Goal: Information Seeking & Learning: Learn about a topic

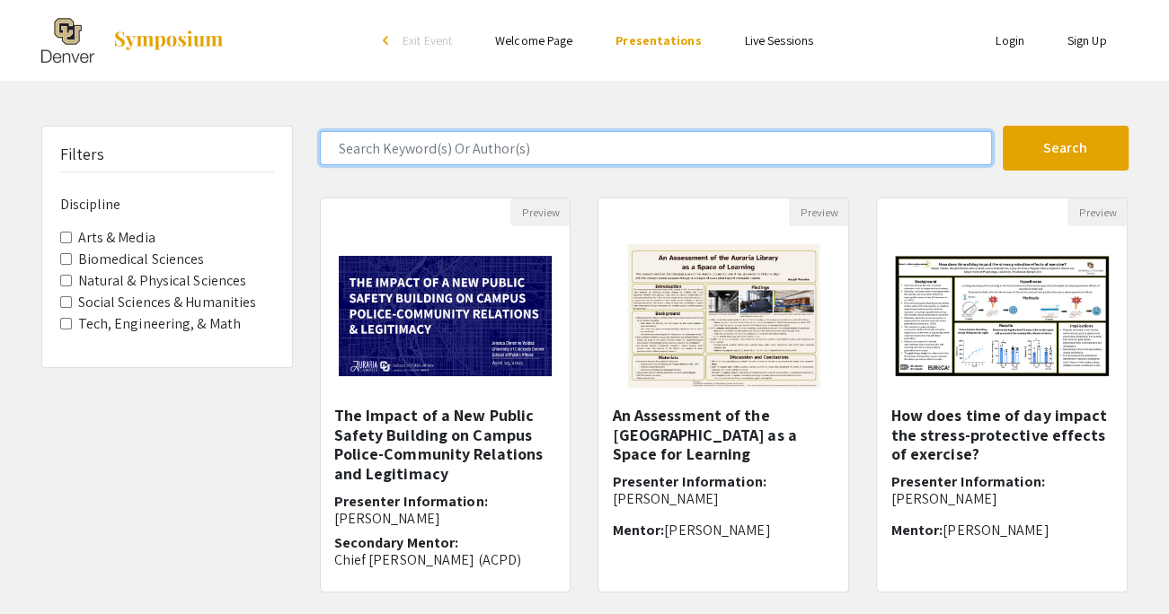
click at [726, 147] on input "Search Keyword(s) Or Author(s)" at bounding box center [656, 148] width 672 height 34
type input "mental health"
click at [1002, 126] on button "Search" at bounding box center [1065, 148] width 126 height 45
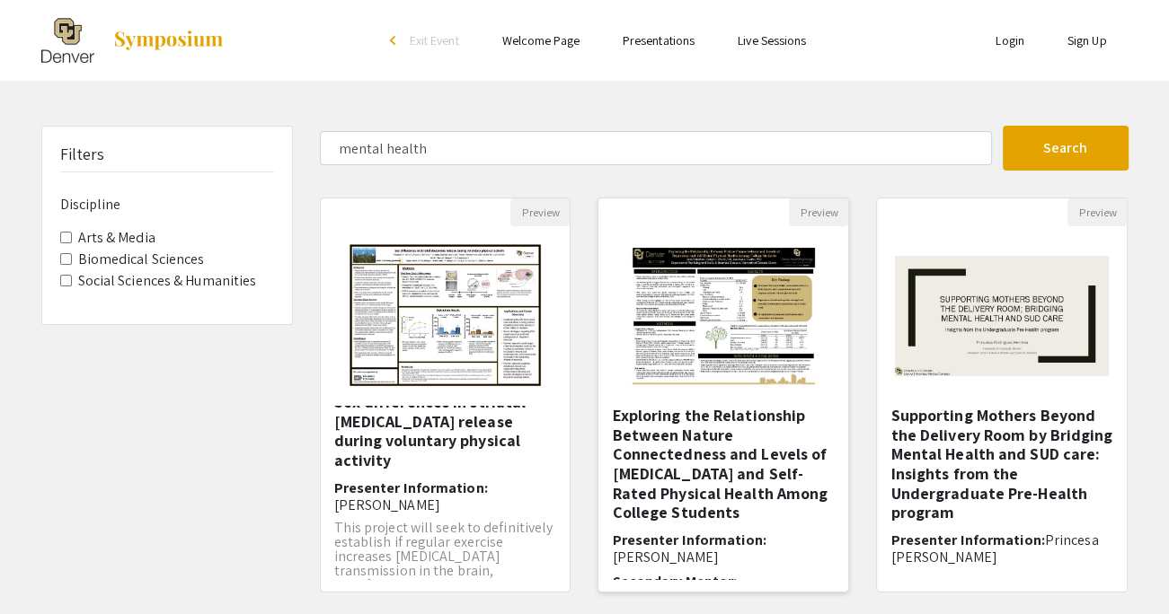
click at [730, 433] on h5 "Exploring the Relationship Between Nature Connectedness and Levels of [MEDICAL_…" at bounding box center [723, 464] width 223 height 117
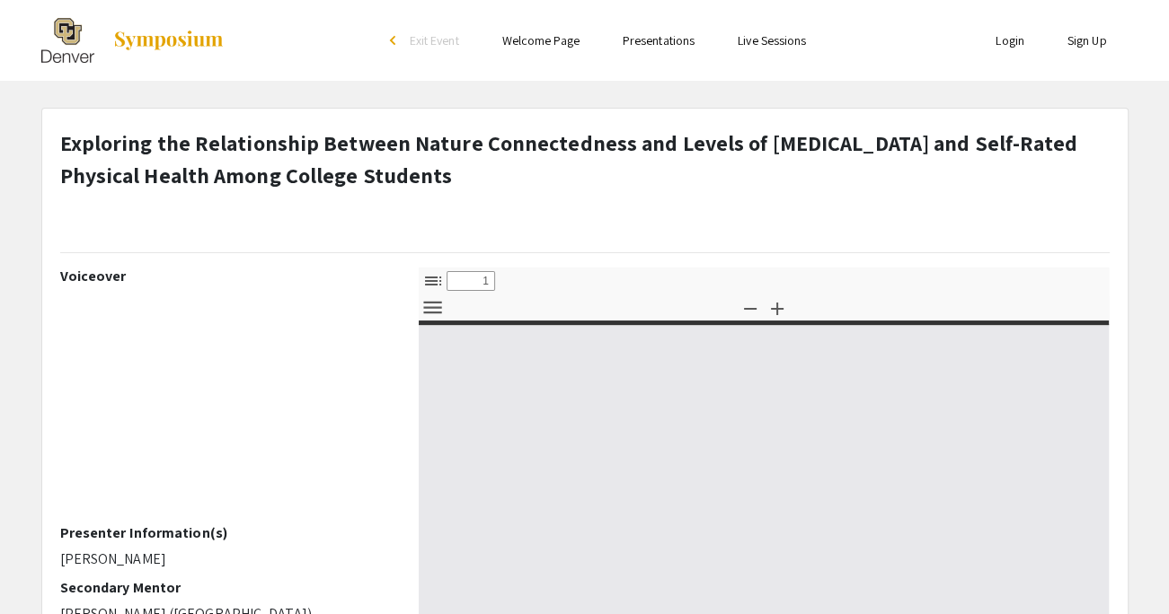
select select "custom"
type input "0"
select select "custom"
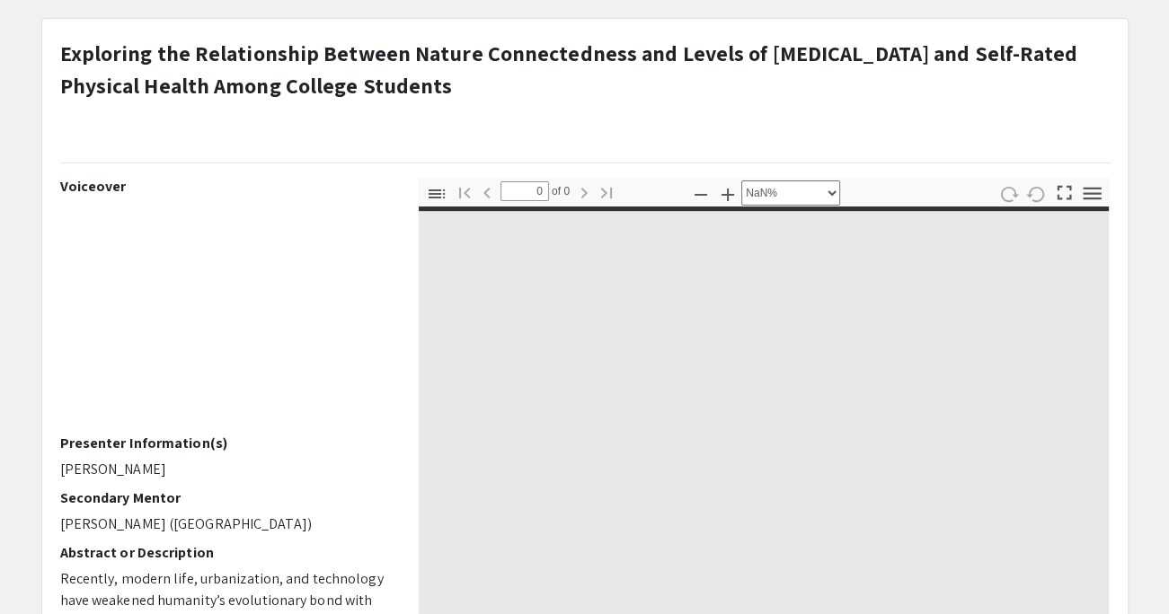
type input "1"
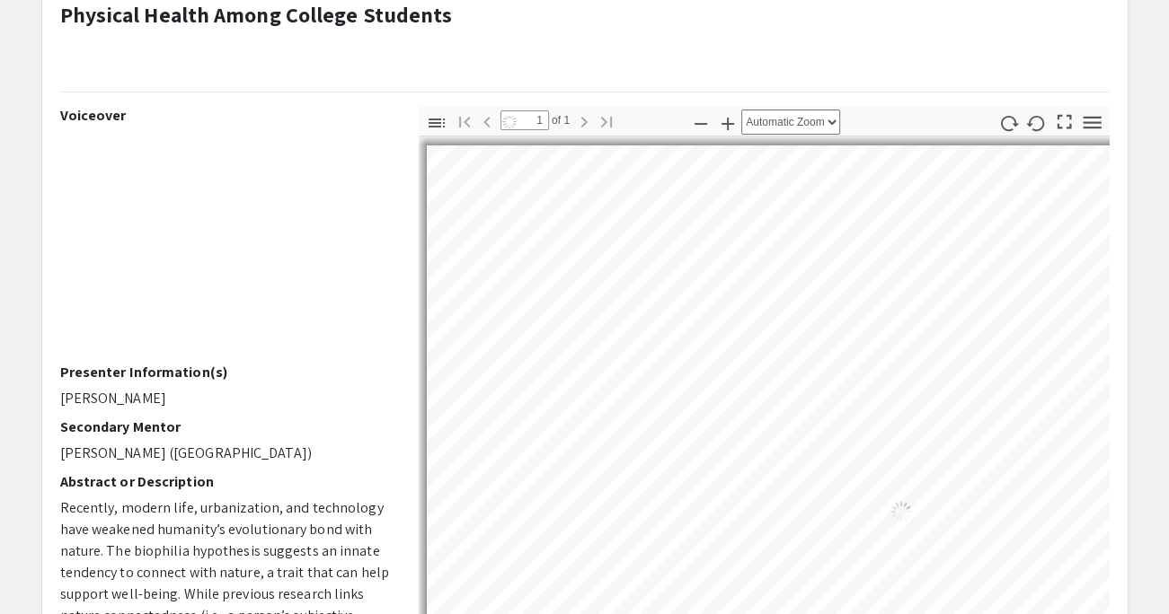
scroll to position [180, 0]
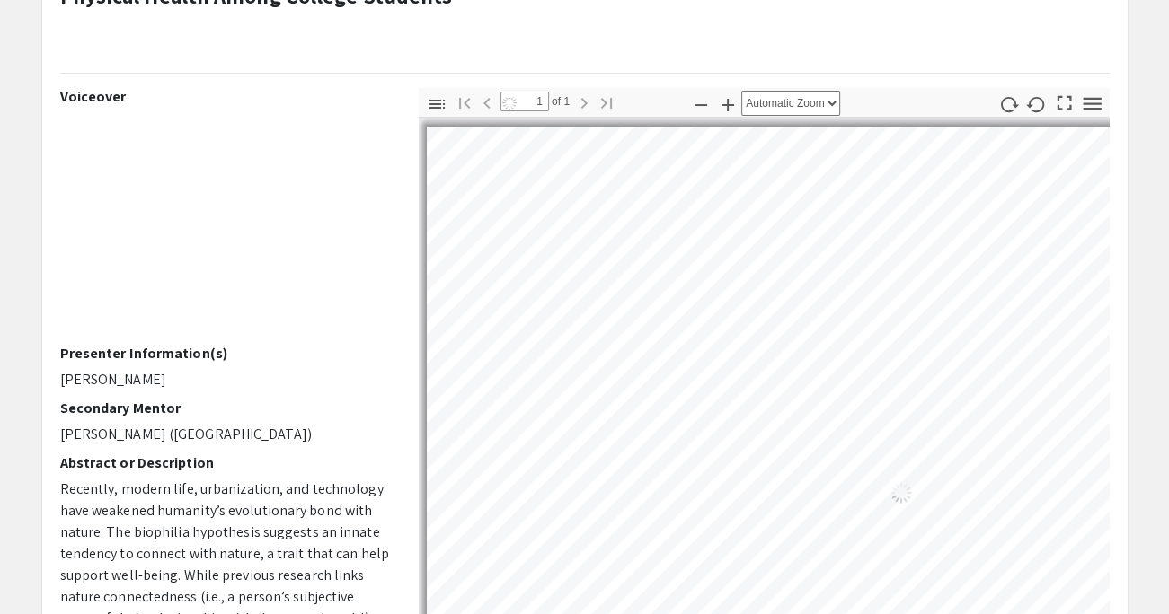
select select "auto"
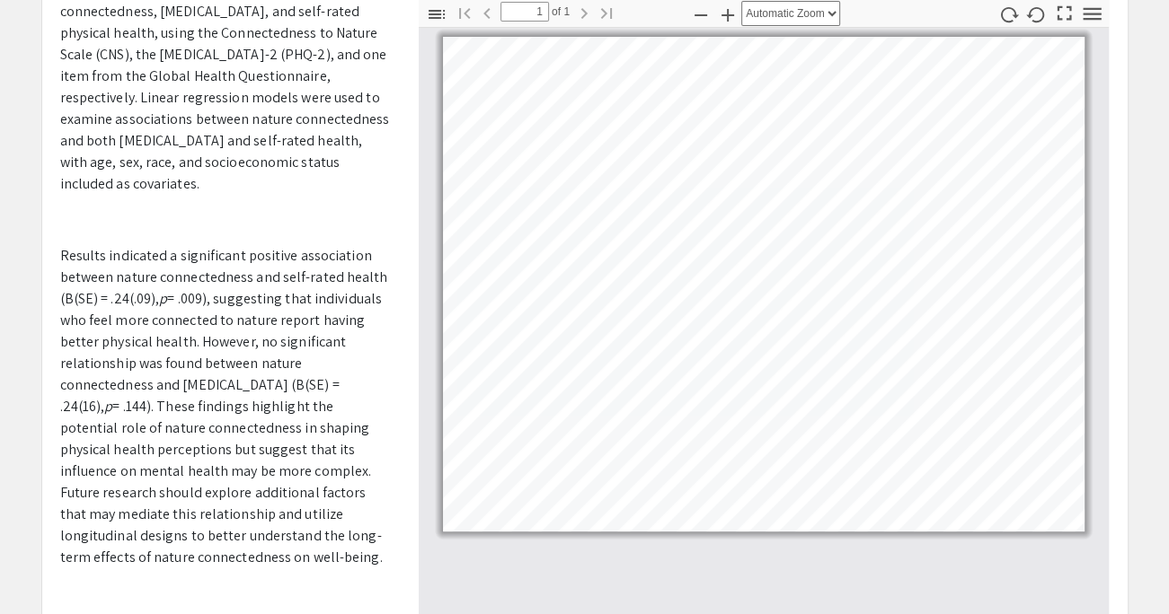
scroll to position [359, 0]
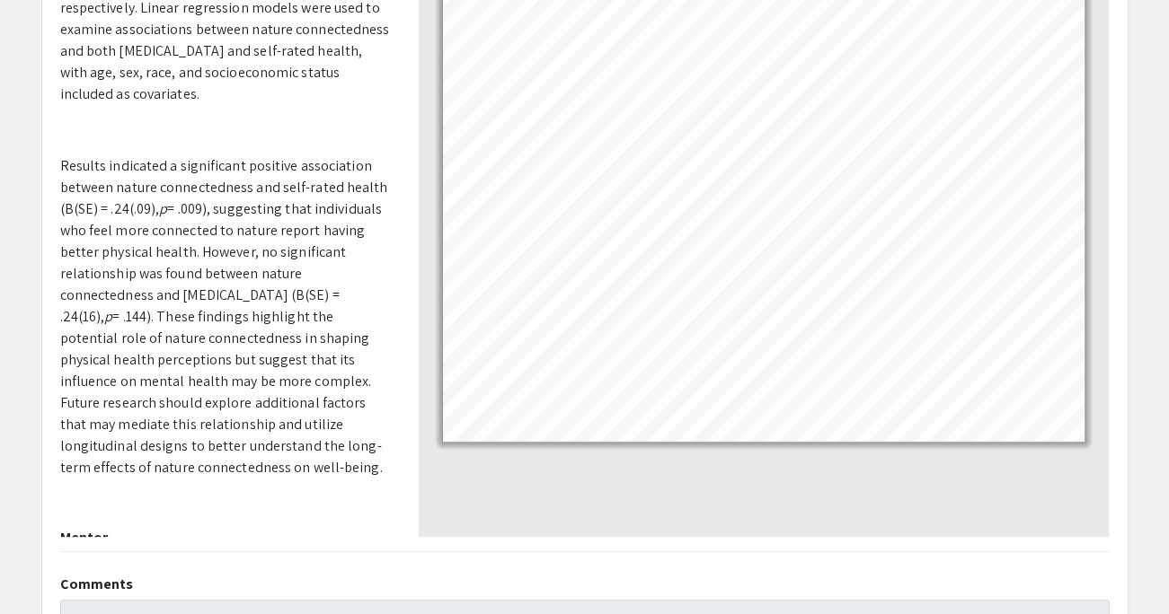
drag, startPoint x: 127, startPoint y: 518, endPoint x: 49, endPoint y: 518, distance: 78.1
click at [49, 518] on div "Voiceover Presenter Information(s) [PERSON_NAME] Secondary Mentor [PERSON_NAME]…" at bounding box center [226, 222] width 358 height 629
copy p "[PERSON_NAME] (PhD)"
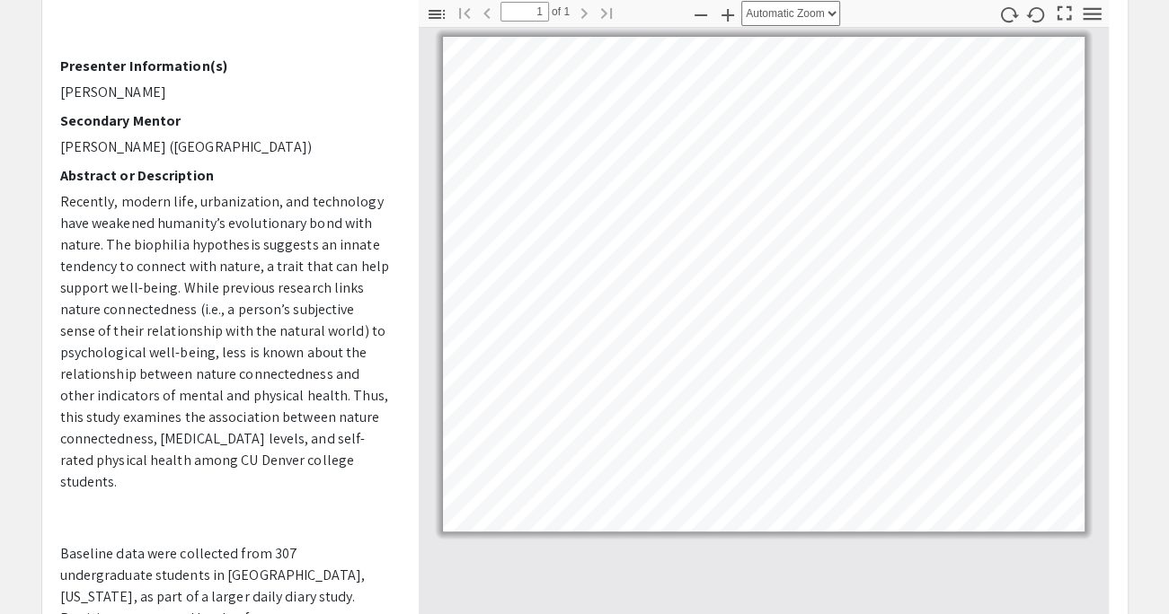
scroll to position [18, 0]
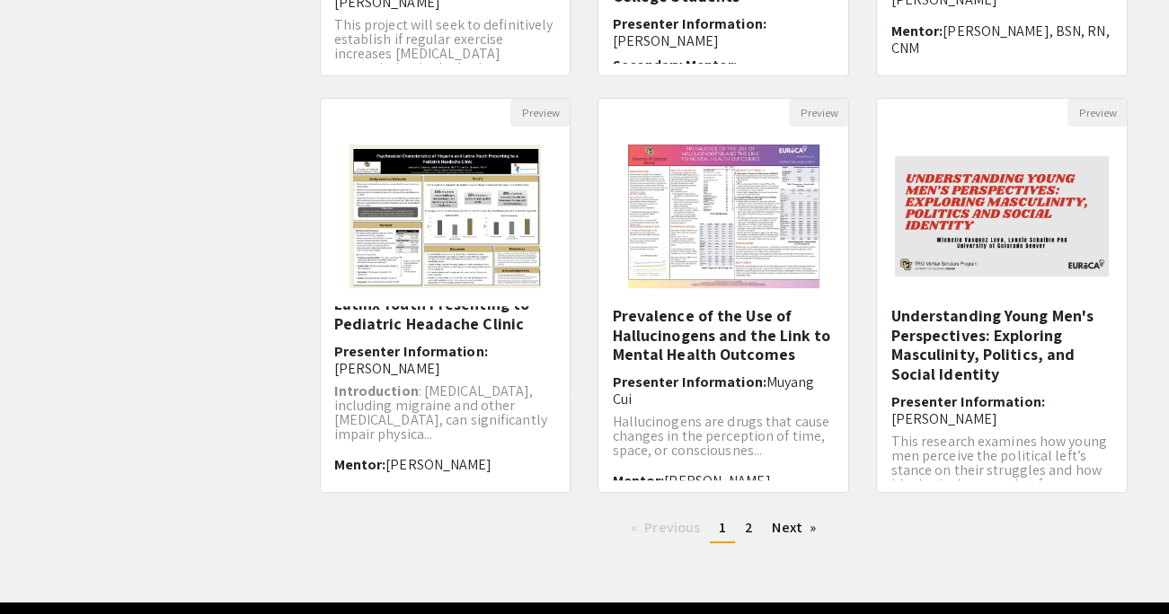
scroll to position [485, 0]
